Goal: Information Seeking & Learning: Learn about a topic

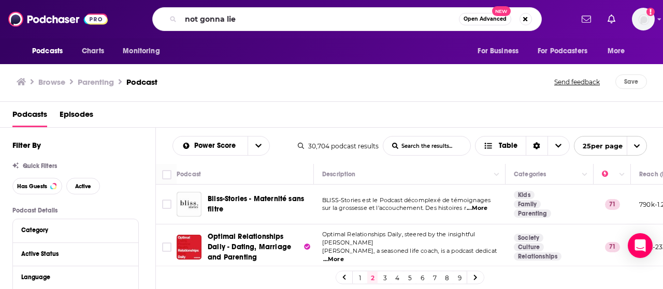
type input "not gonna lie"
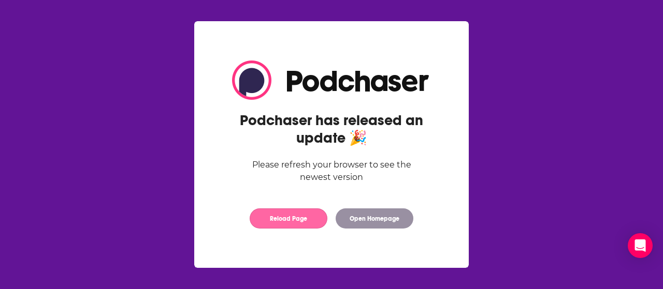
click at [305, 215] on button "Reload Page" at bounding box center [289, 219] width 78 height 20
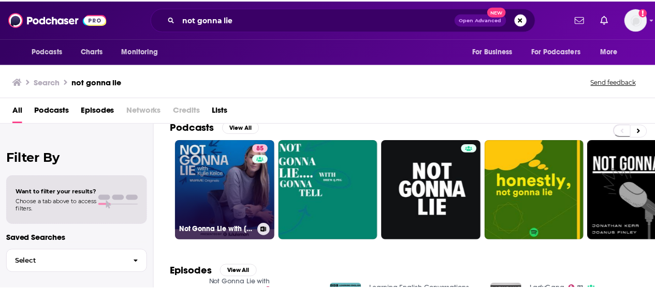
scroll to position [10, 0]
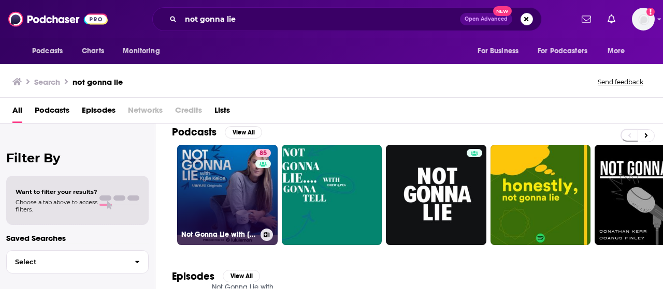
click at [223, 198] on link "85 Not Gonna Lie with [PERSON_NAME]" at bounding box center [227, 195] width 100 height 100
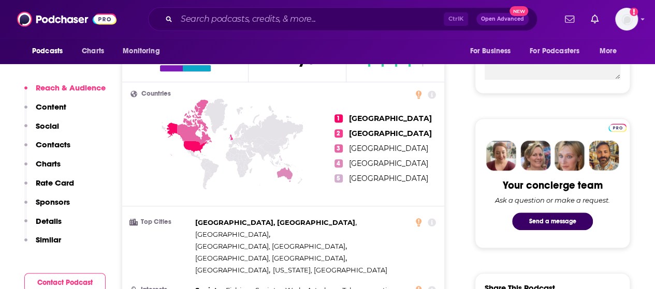
scroll to position [477, 0]
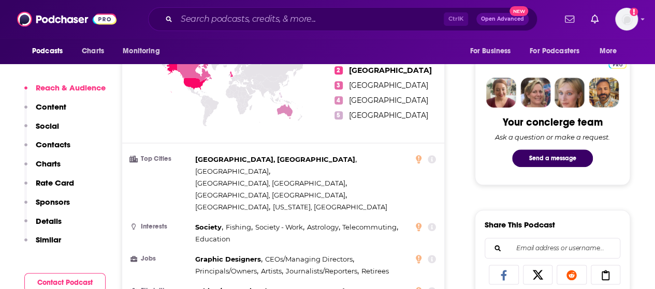
click at [47, 143] on p "Contacts" at bounding box center [53, 145] width 35 height 10
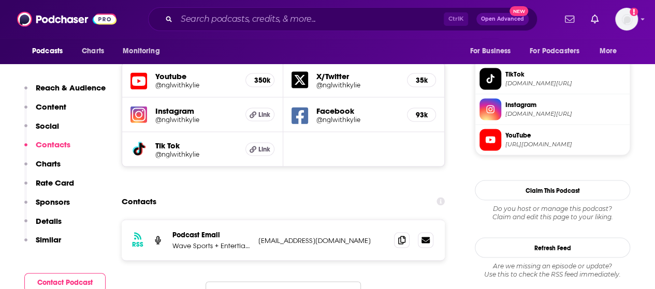
scroll to position [908, 0]
